Goal: Task Accomplishment & Management: Manage account settings

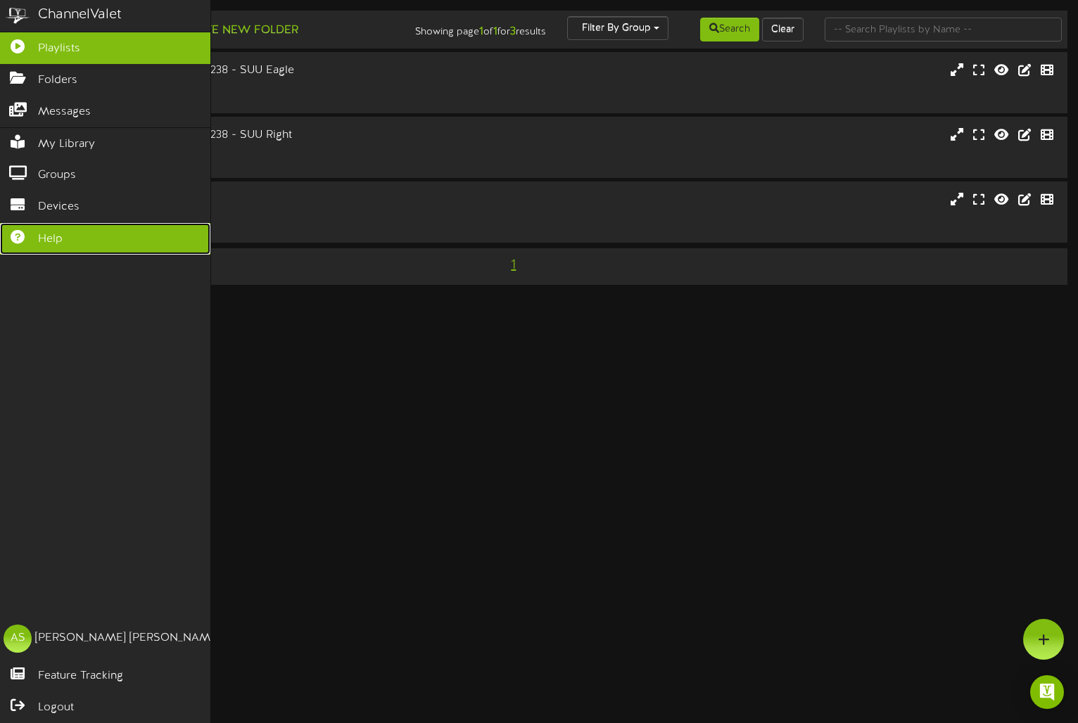
click at [68, 238] on link "Help" at bounding box center [105, 239] width 210 height 32
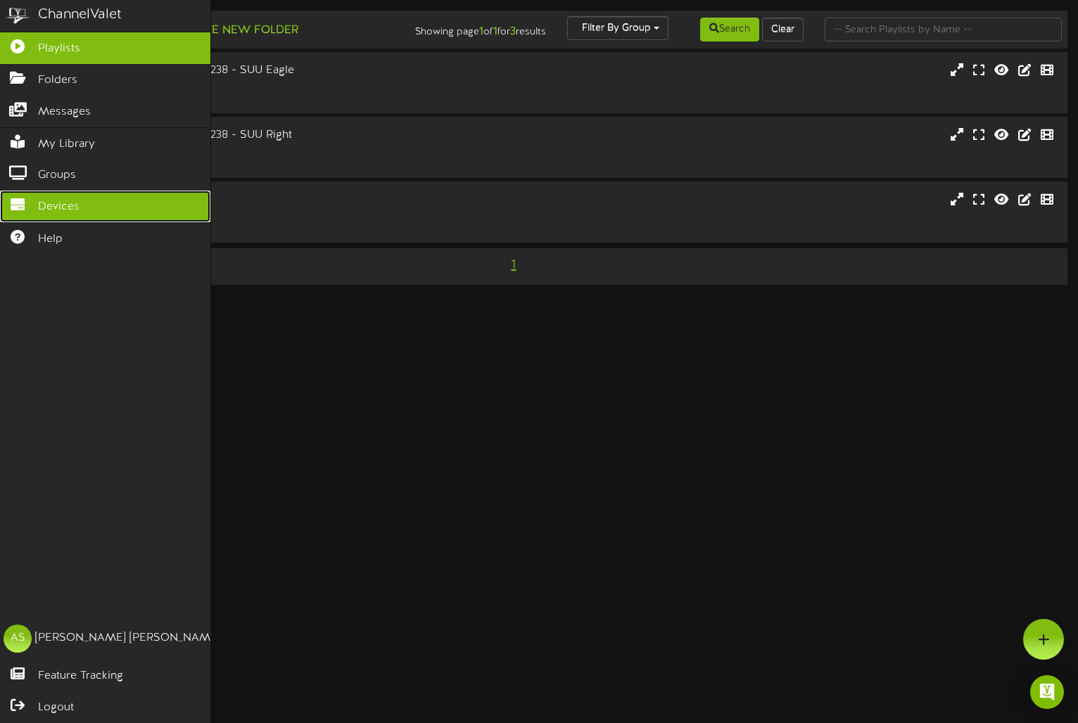
click at [62, 201] on span "Devices" at bounding box center [59, 207] width 42 height 16
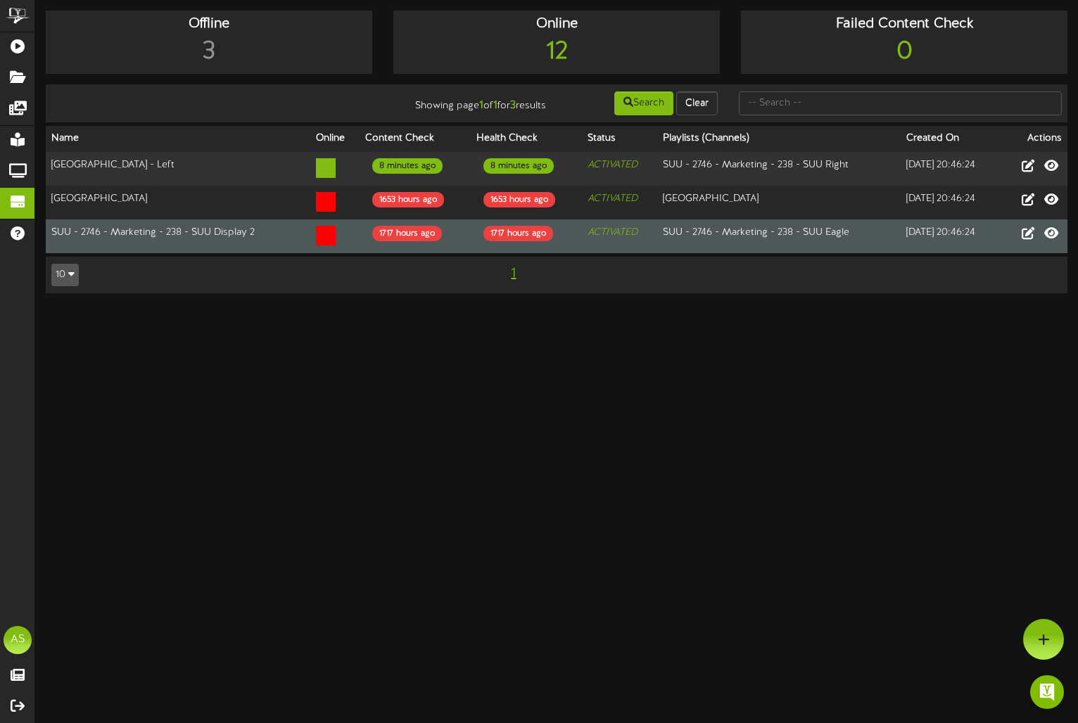
click at [609, 247] on td "ACTIVATED" at bounding box center [619, 237] width 75 height 34
click at [316, 237] on icon at bounding box center [326, 236] width 20 height 20
click at [322, 237] on icon at bounding box center [326, 236] width 20 height 20
click at [291, 239] on td "SUU - 2746 - Marketing - 238 - SUU Display 2" at bounding box center [178, 237] width 265 height 34
click at [125, 231] on td "SUU - 2746 - Marketing - 238 - SUU Display 2" at bounding box center [178, 237] width 265 height 34
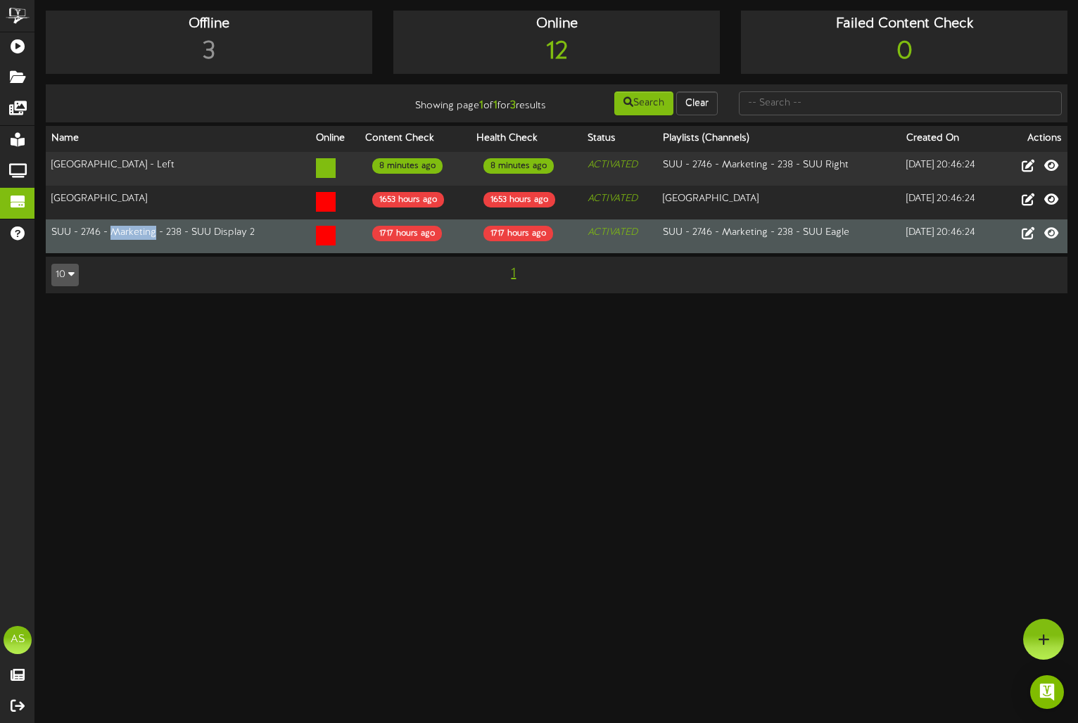
click at [125, 231] on td "SUU - 2746 - Marketing - 238 - SUU Display 2" at bounding box center [178, 237] width 265 height 34
click at [1030, 232] on icon at bounding box center [1027, 232] width 15 height 15
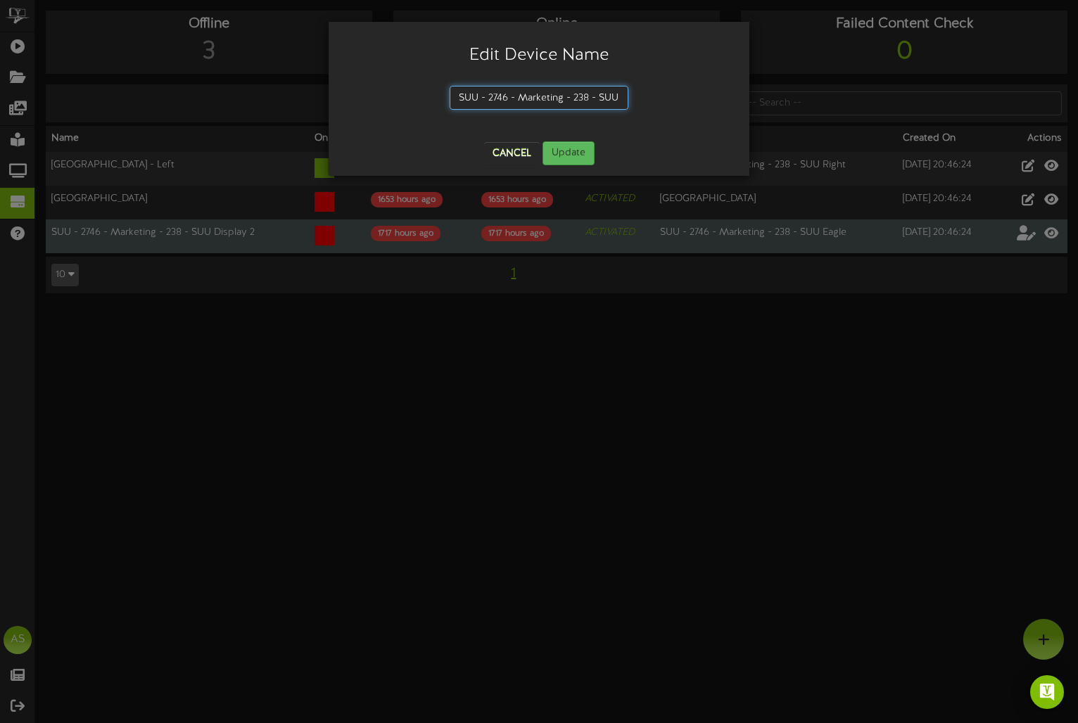
click at [569, 100] on input "SUU - 2746 - Marketing - 238 - SUU Display 2" at bounding box center [539, 98] width 179 height 24
click at [579, 149] on button "Update" at bounding box center [569, 153] width 52 height 24
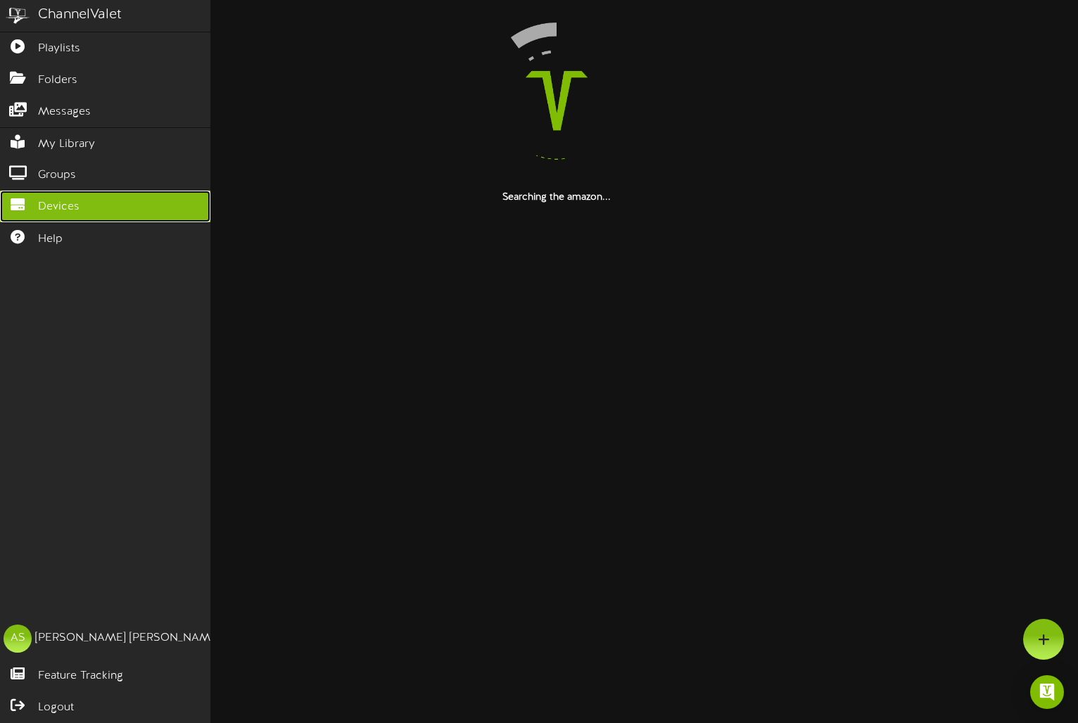
click at [49, 208] on span "Devices" at bounding box center [59, 207] width 42 height 16
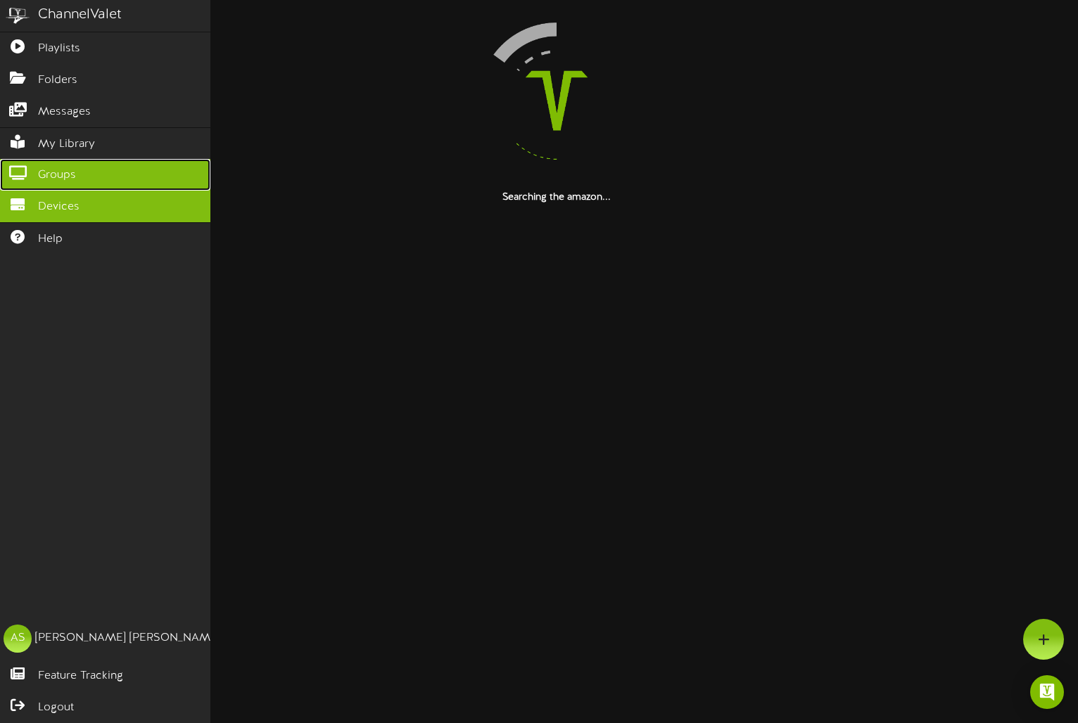
click at [61, 177] on span "Groups" at bounding box center [57, 175] width 38 height 16
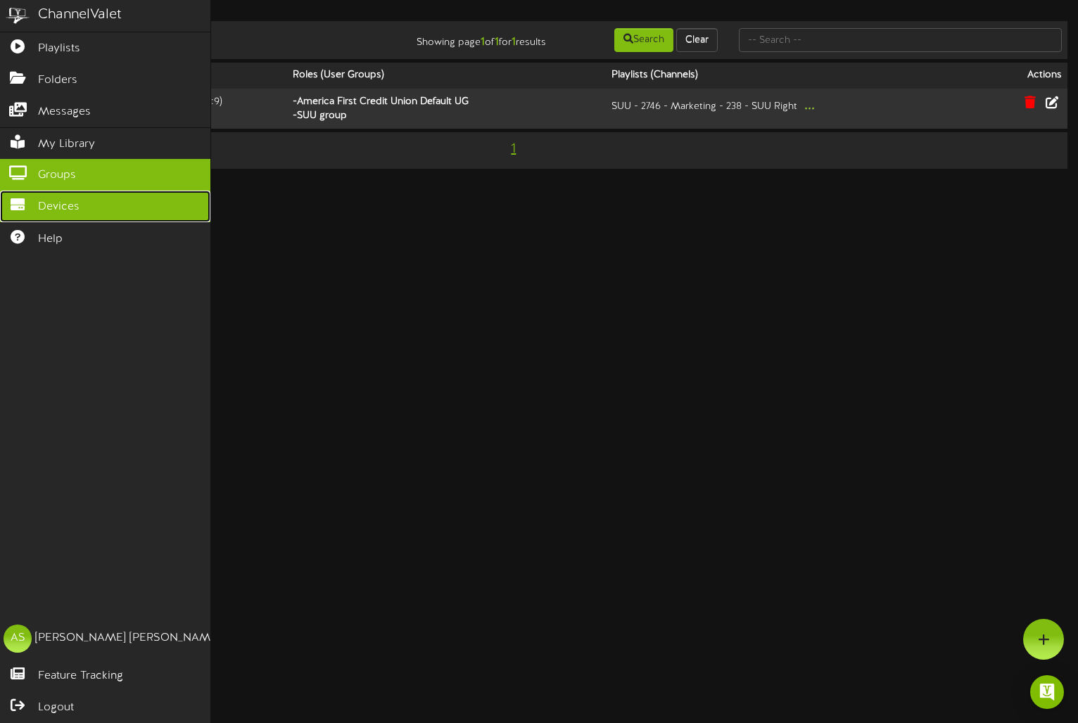
click at [55, 204] on span "Devices" at bounding box center [59, 207] width 42 height 16
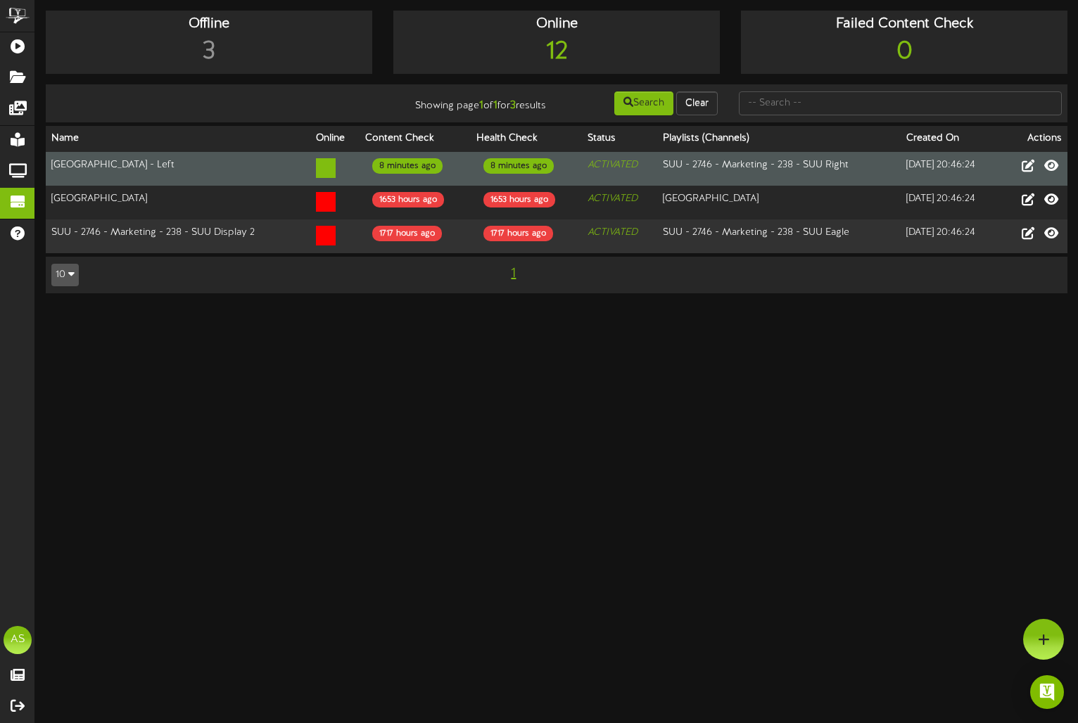
click at [139, 162] on td "[GEOGRAPHIC_DATA] - Left" at bounding box center [178, 169] width 265 height 34
click at [1053, 167] on icon at bounding box center [1051, 165] width 17 height 15
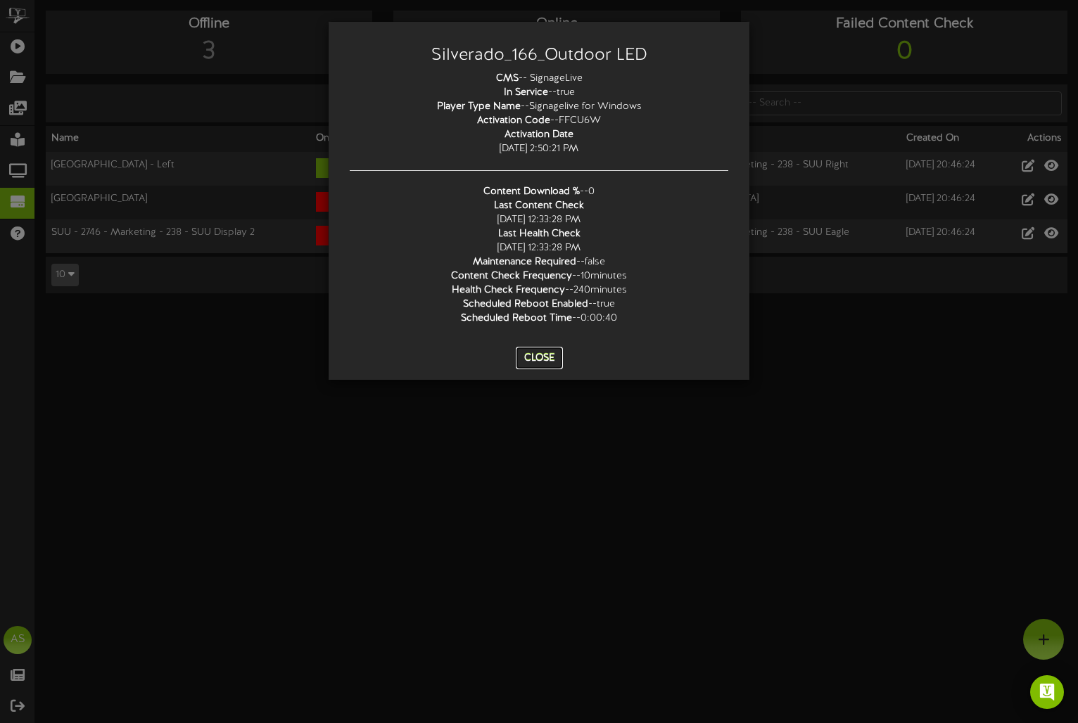
click at [550, 351] on button "Close" at bounding box center [539, 358] width 47 height 23
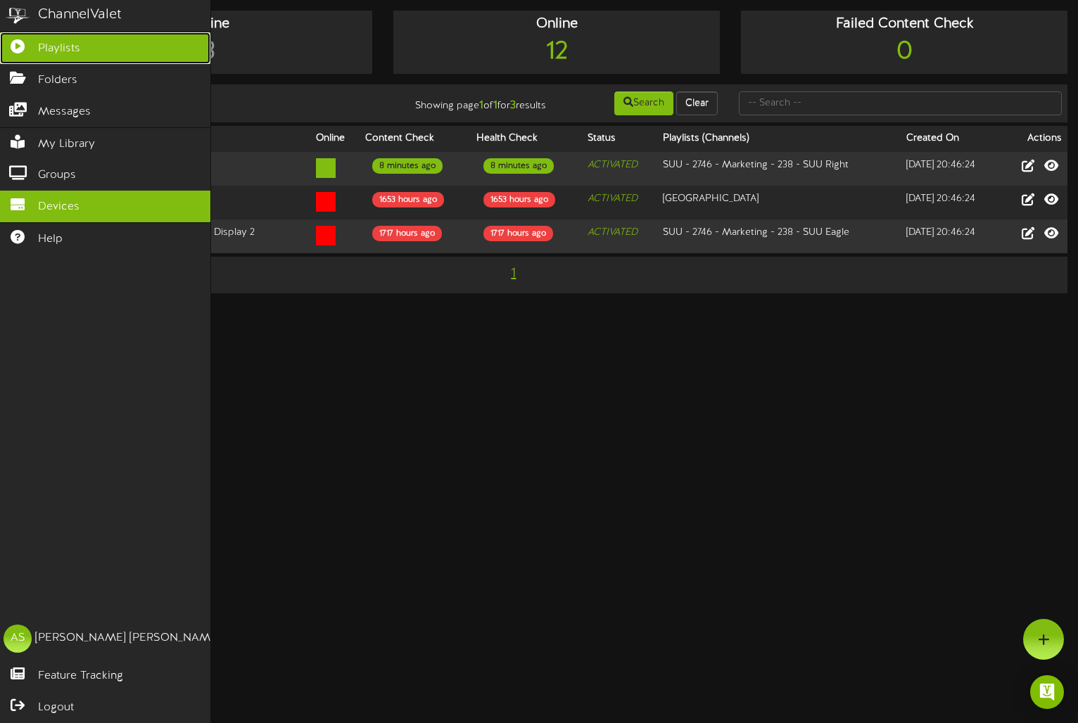
click at [18, 50] on icon at bounding box center [17, 44] width 35 height 11
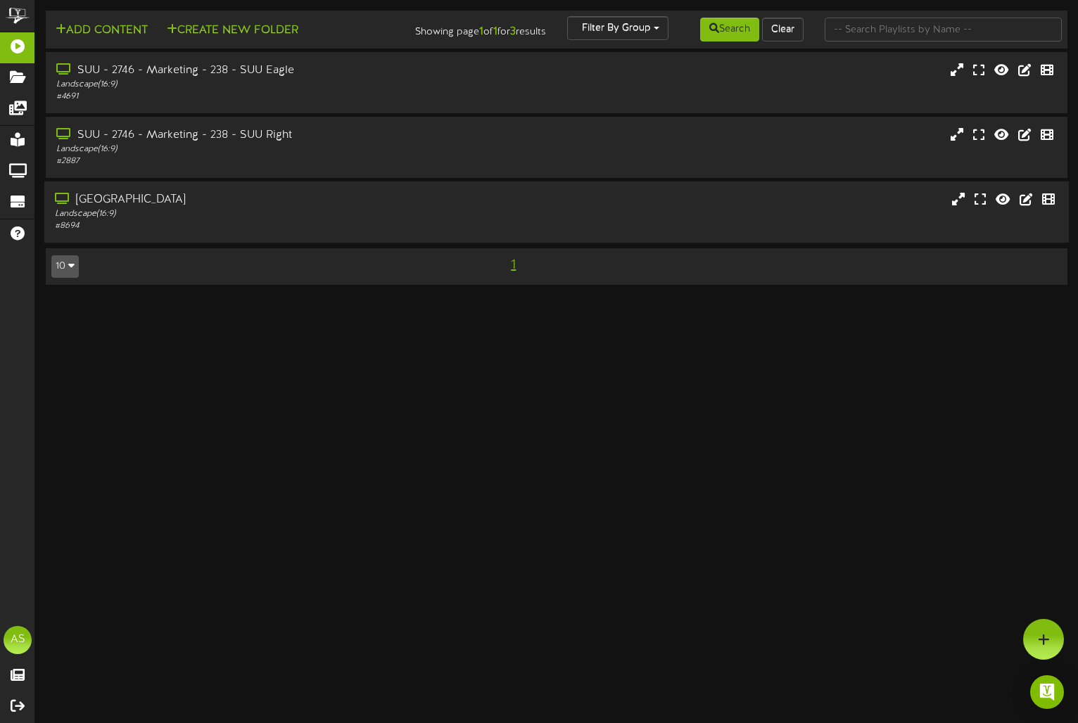
click at [191, 208] on div "[GEOGRAPHIC_DATA]" at bounding box center [258, 200] width 406 height 16
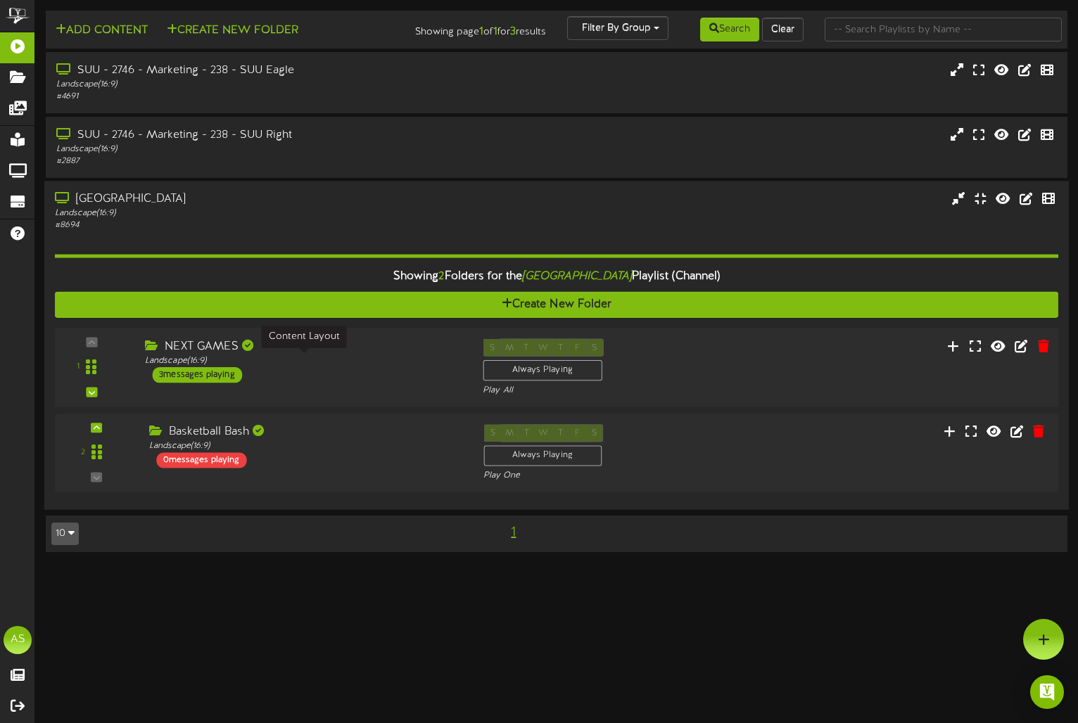
click at [357, 359] on div "Landscape ( 16:9 )" at bounding box center [303, 361] width 317 height 12
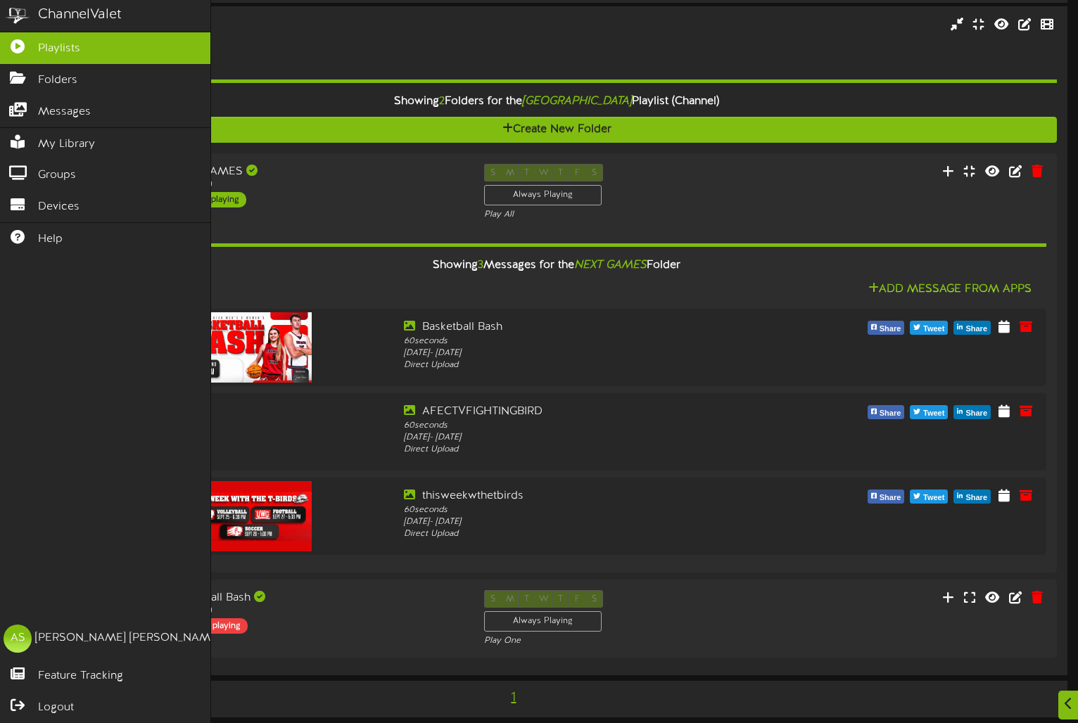
scroll to position [184, 0]
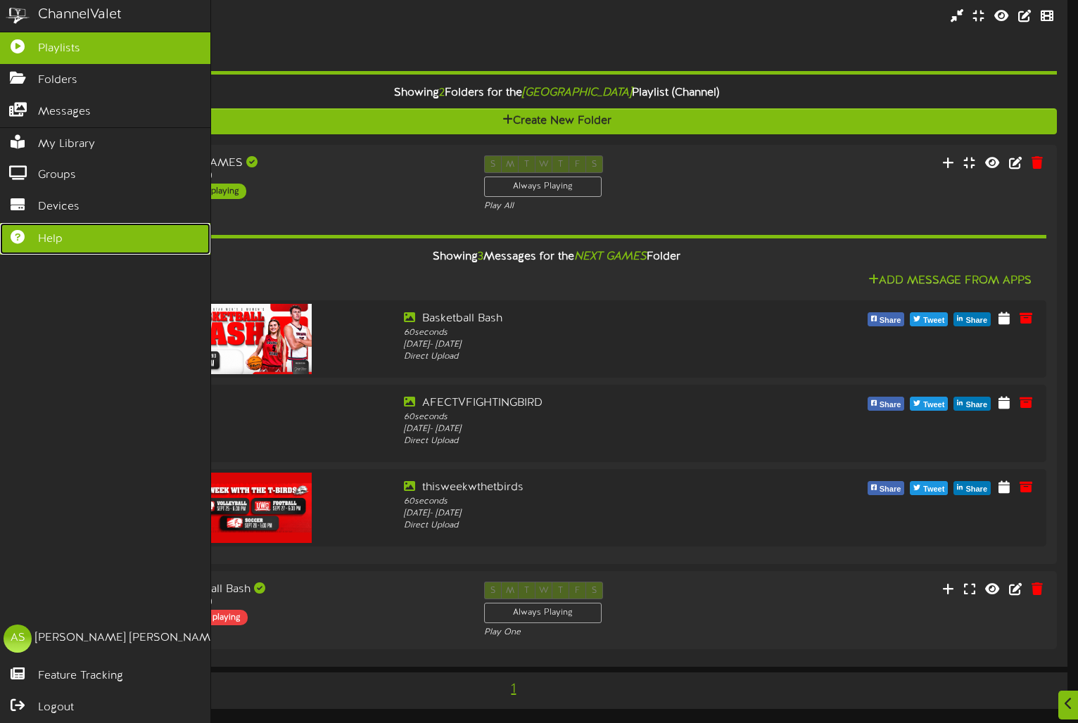
click at [94, 241] on link "Help" at bounding box center [105, 239] width 210 height 32
